Goal: Task Accomplishment & Management: Manage account settings

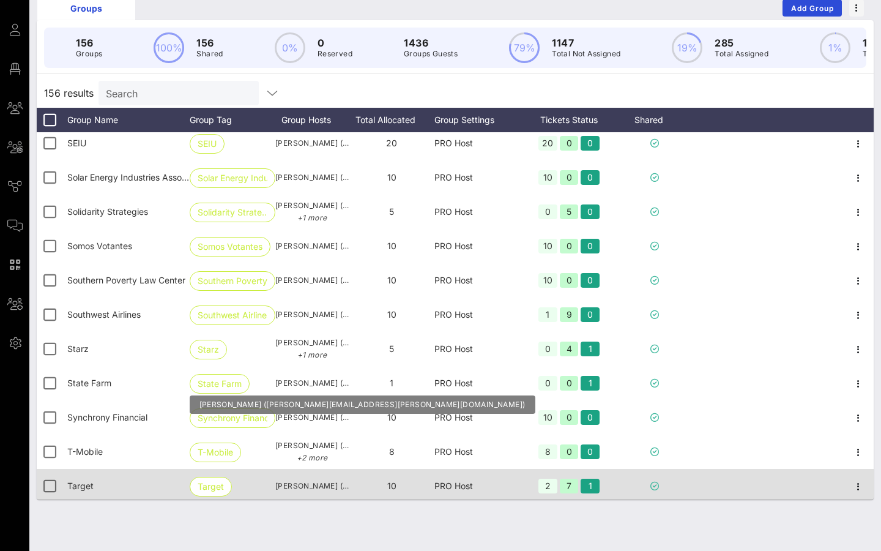
scroll to position [4979, 0]
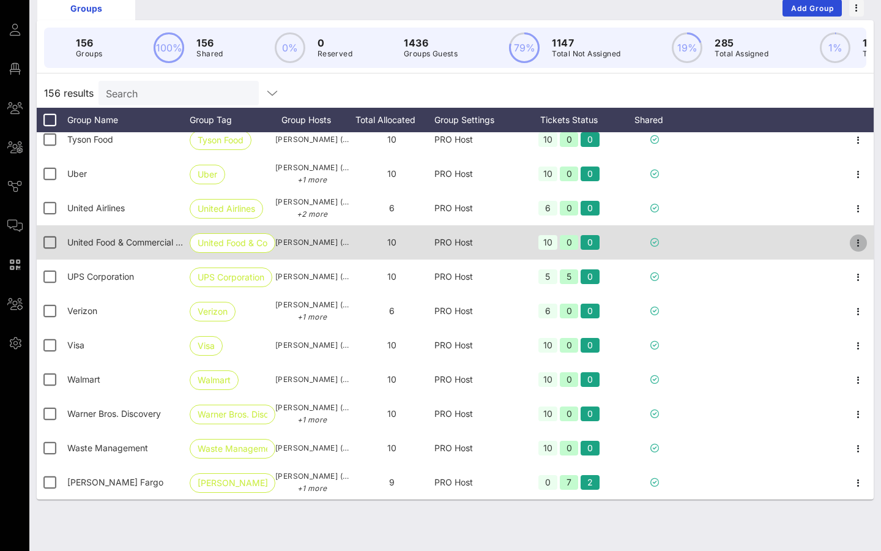
click at [854, 236] on icon "button" at bounding box center [858, 243] width 15 height 15
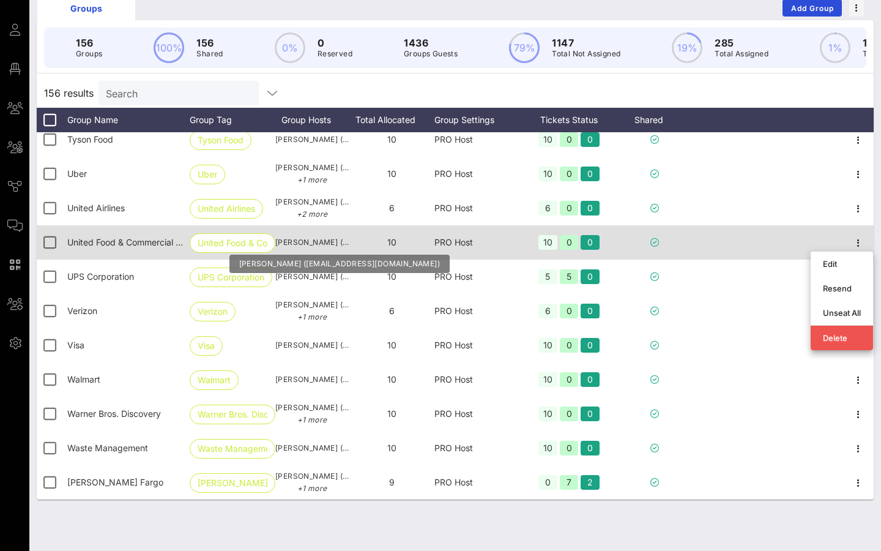
click at [323, 244] on span "[PERSON_NAME] ([EMAIL_ADDRESS][DOMAIN_NAME])" at bounding box center [311, 242] width 73 height 12
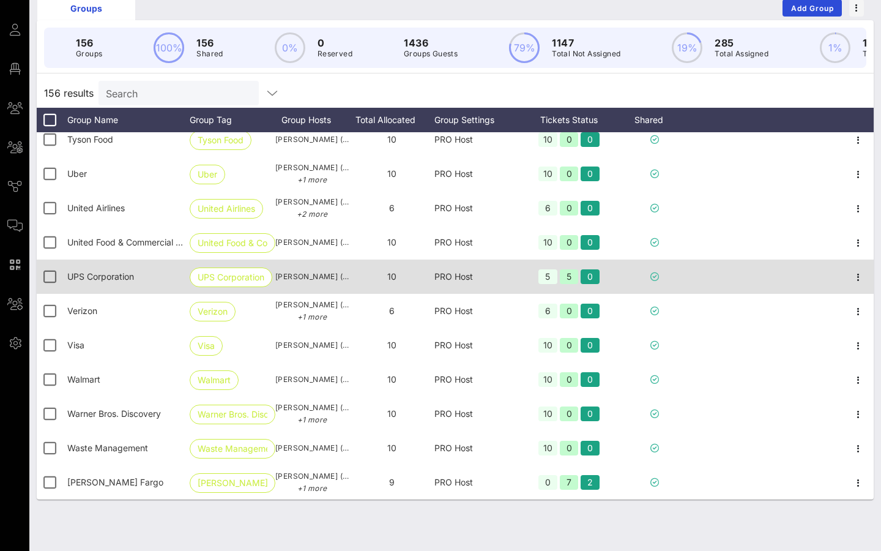
click at [327, 267] on div "[PERSON_NAME] ([EMAIL_ADDRESS][DOMAIN_NAME])" at bounding box center [311, 276] width 73 height 34
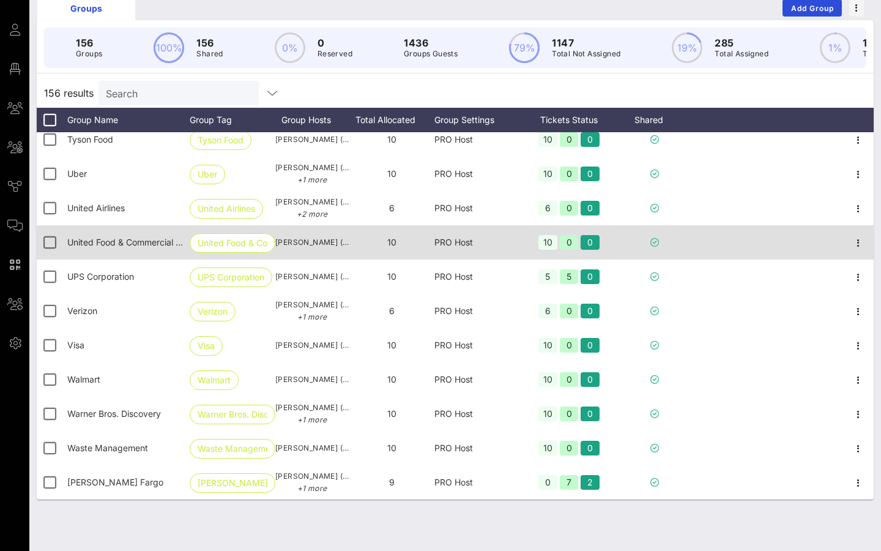
click at [327, 245] on span "[PERSON_NAME] ([EMAIL_ADDRESS][DOMAIN_NAME])" at bounding box center [311, 242] width 73 height 12
click at [859, 241] on icon "button" at bounding box center [858, 243] width 15 height 15
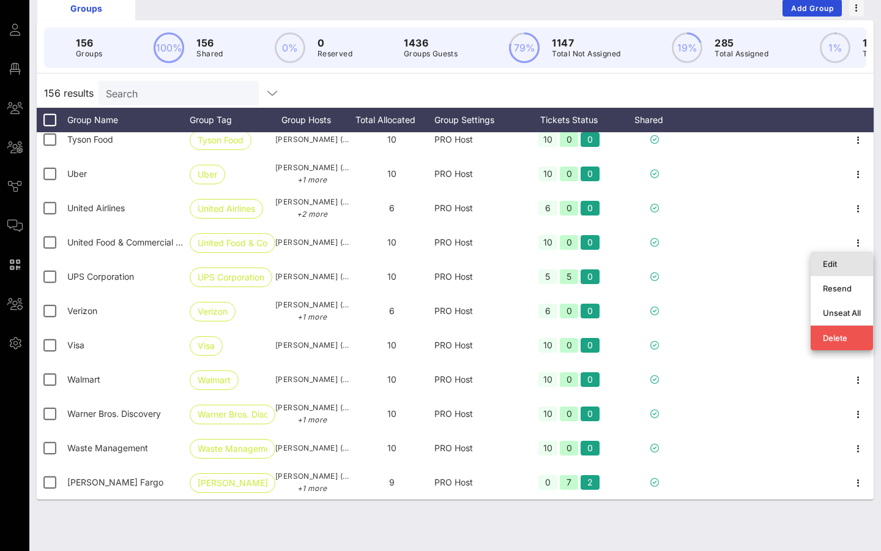
click at [827, 260] on div "Edit" at bounding box center [842, 264] width 38 height 10
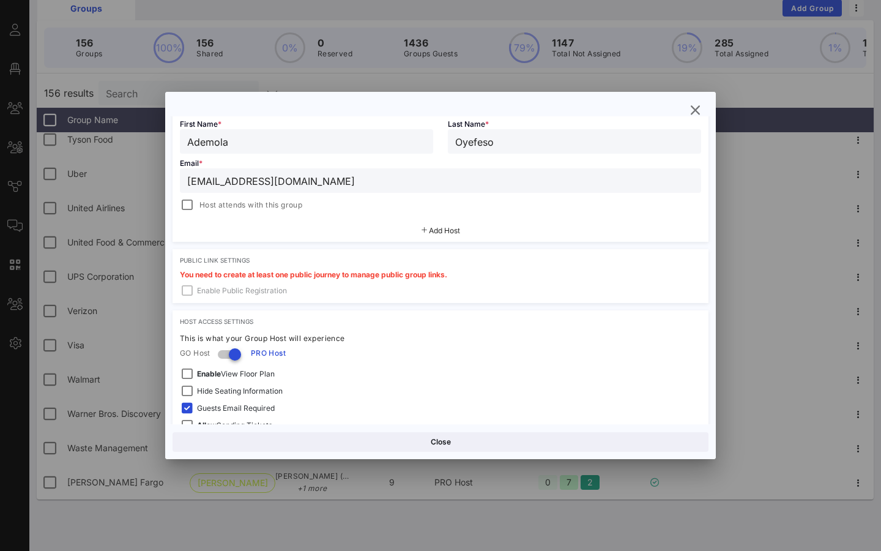
scroll to position [215, 0]
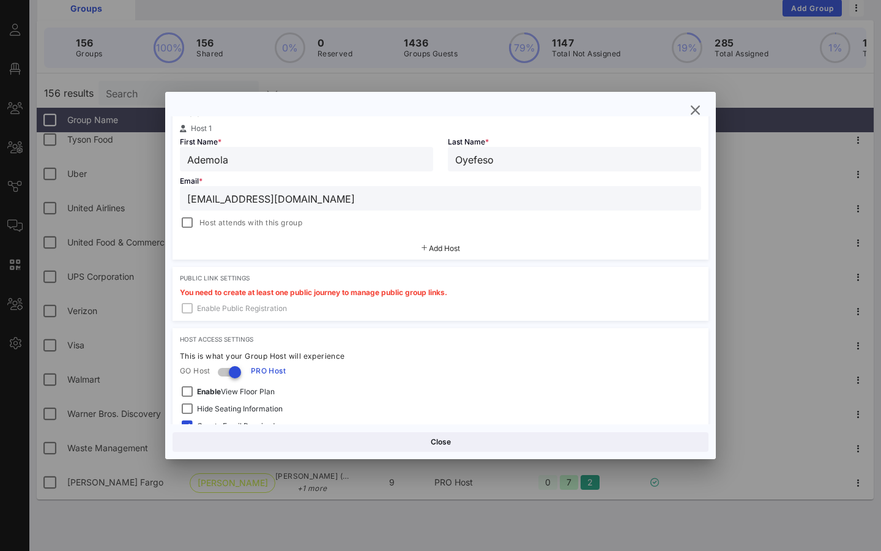
click at [255, 192] on input "[EMAIL_ADDRESS][DOMAIN_NAME]" at bounding box center [440, 198] width 507 height 16
click at [118, 225] on div at bounding box center [440, 275] width 881 height 551
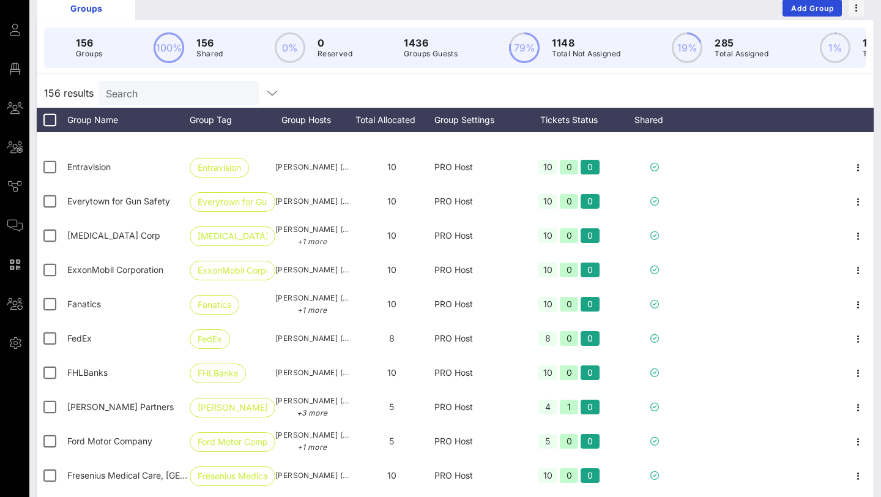
scroll to position [2459, 0]
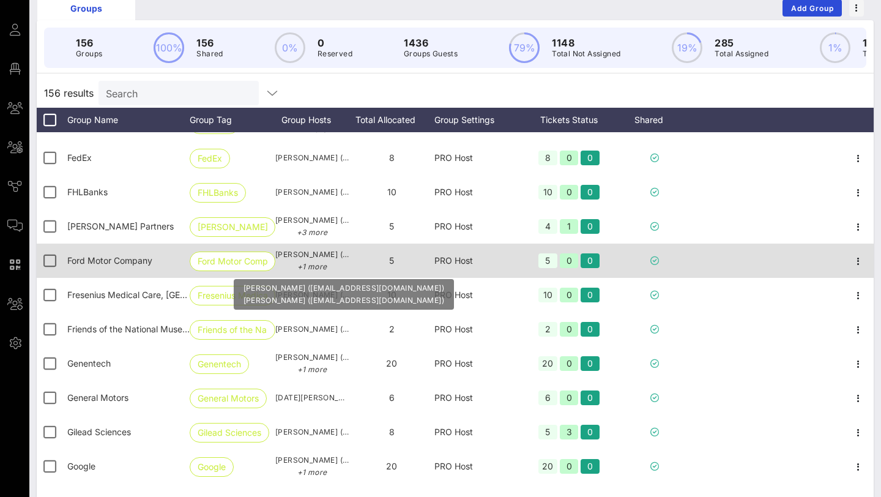
click at [308, 260] on span "[PERSON_NAME] ([EMAIL_ADDRESS][DOMAIN_NAME]) +1 more" at bounding box center [311, 260] width 73 height 24
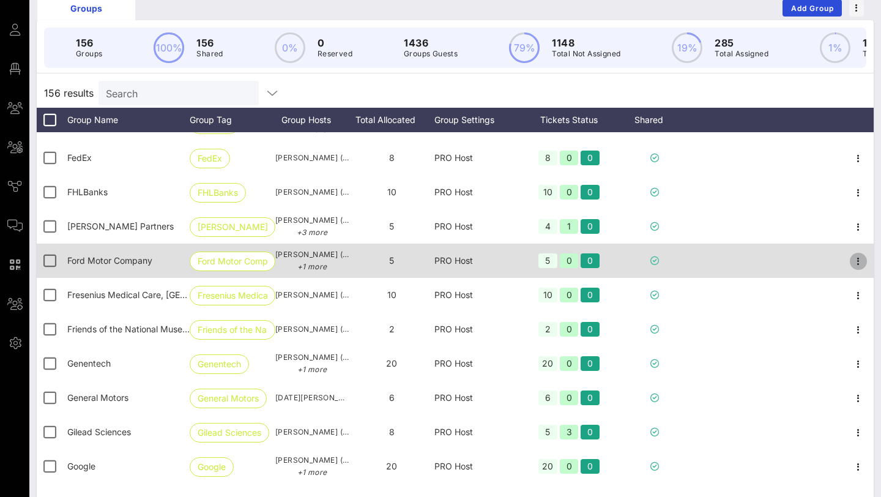
click at [857, 262] on icon "button" at bounding box center [858, 261] width 15 height 15
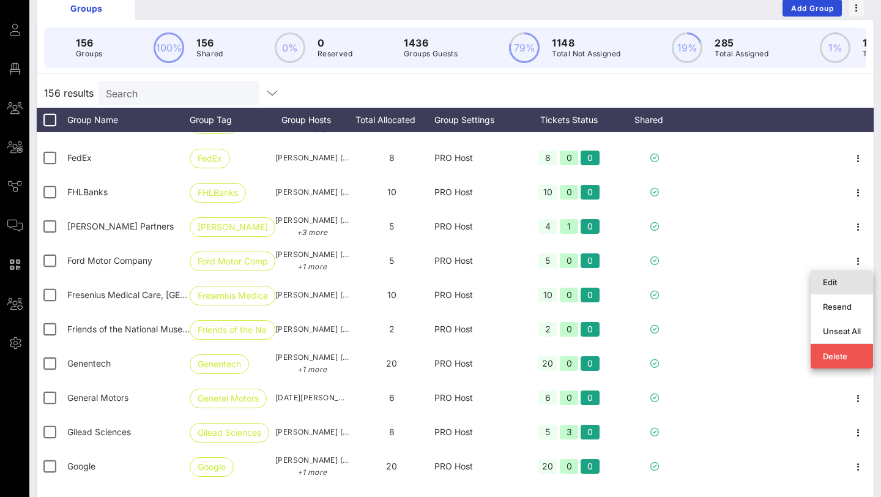
click at [838, 282] on div "Edit" at bounding box center [842, 282] width 38 height 10
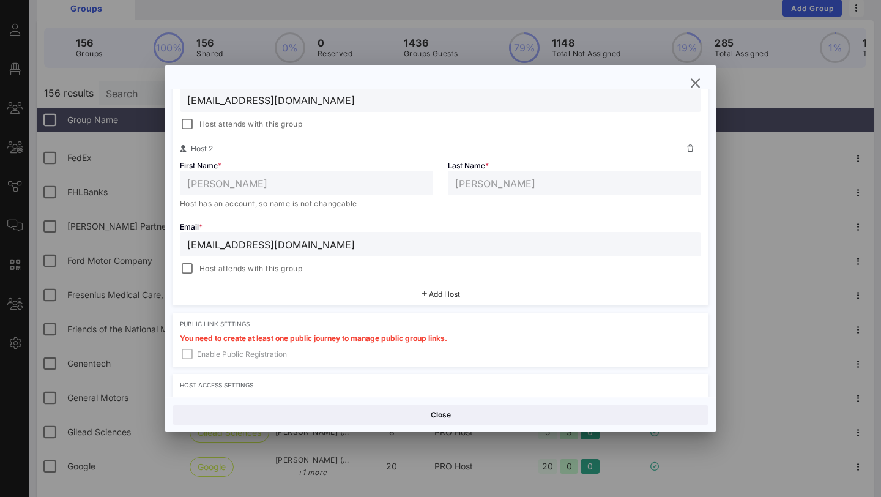
scroll to position [294, 0]
click at [264, 253] on div "[EMAIL_ADDRESS][DOMAIN_NAME]" at bounding box center [440, 245] width 507 height 24
click at [238, 242] on input "[EMAIL_ADDRESS][DOMAIN_NAME]" at bounding box center [440, 245] width 507 height 16
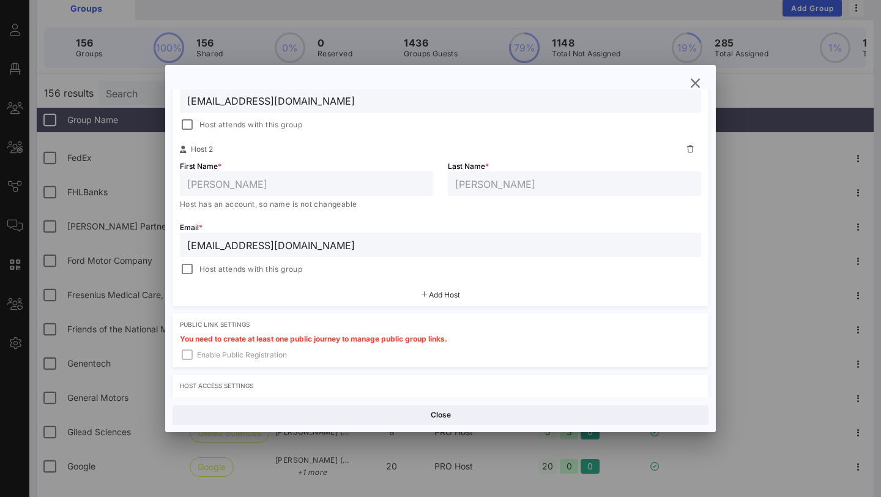
click at [238, 242] on input "[EMAIL_ADDRESS][DOMAIN_NAME]" at bounding box center [440, 245] width 507 height 16
click at [690, 80] on icon "button" at bounding box center [695, 83] width 15 height 15
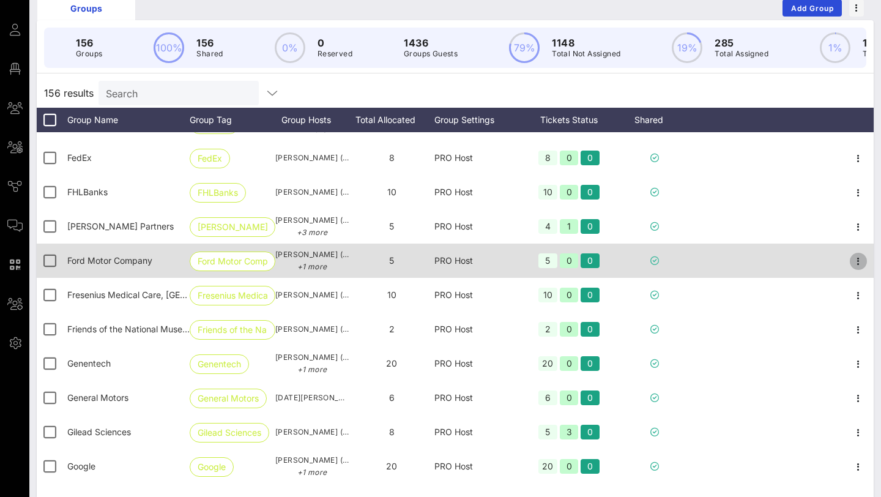
click at [858, 255] on icon "button" at bounding box center [858, 261] width 15 height 15
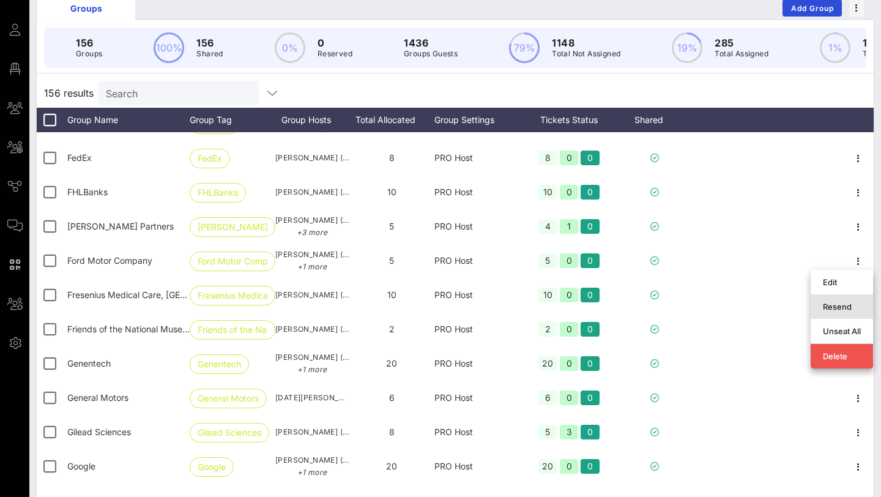
click at [844, 306] on div "Resend" at bounding box center [842, 307] width 38 height 10
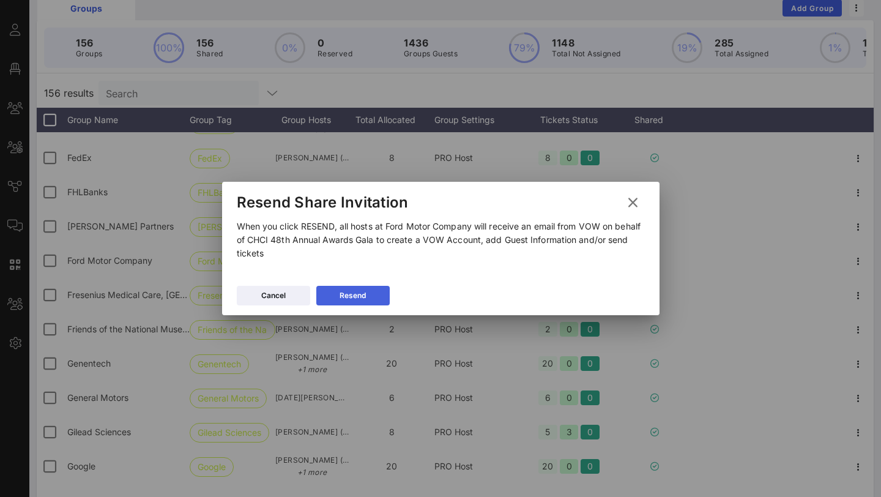
click at [375, 299] on button "Resend" at bounding box center [352, 296] width 73 height 20
